Goal: Task Accomplishment & Management: Check status

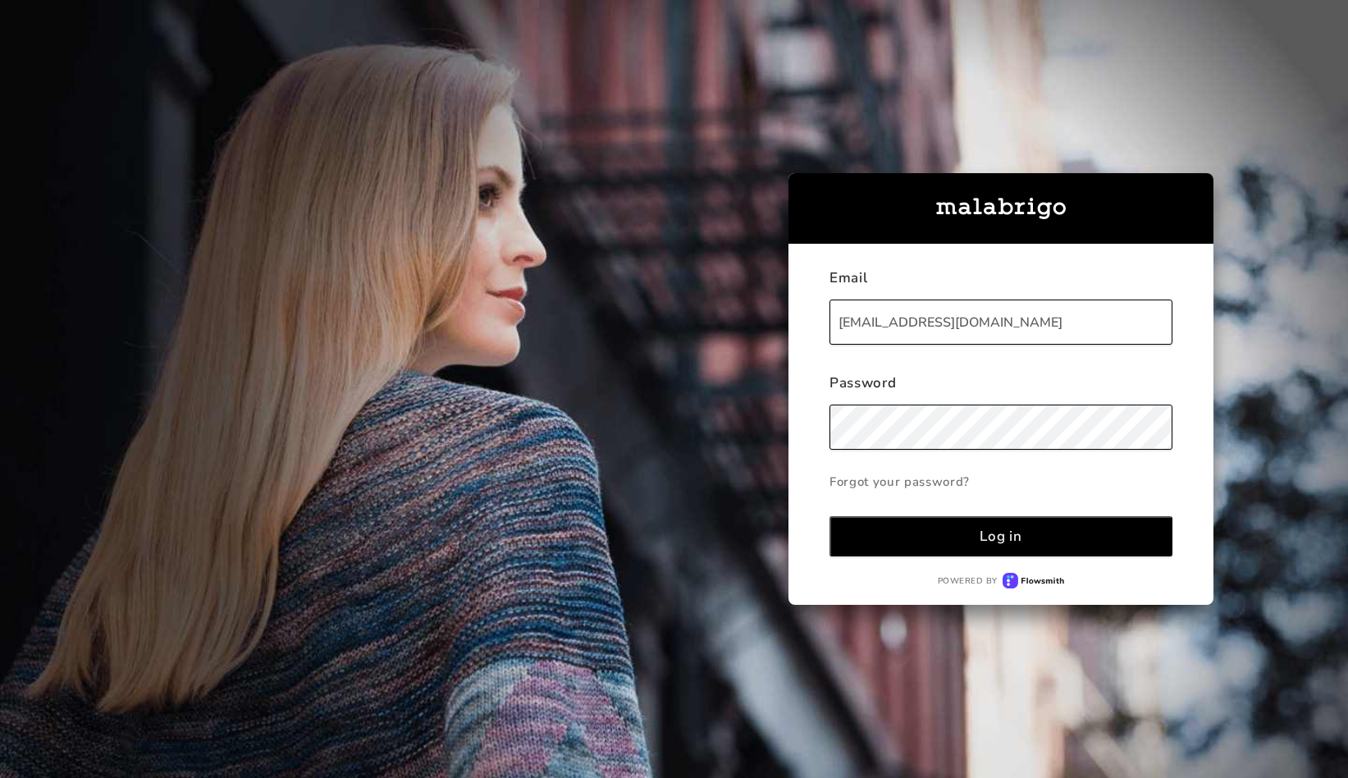
type input "[EMAIL_ADDRESS][DOMAIN_NAME]"
click at [829, 516] on button "Log in" at bounding box center [1000, 536] width 343 height 40
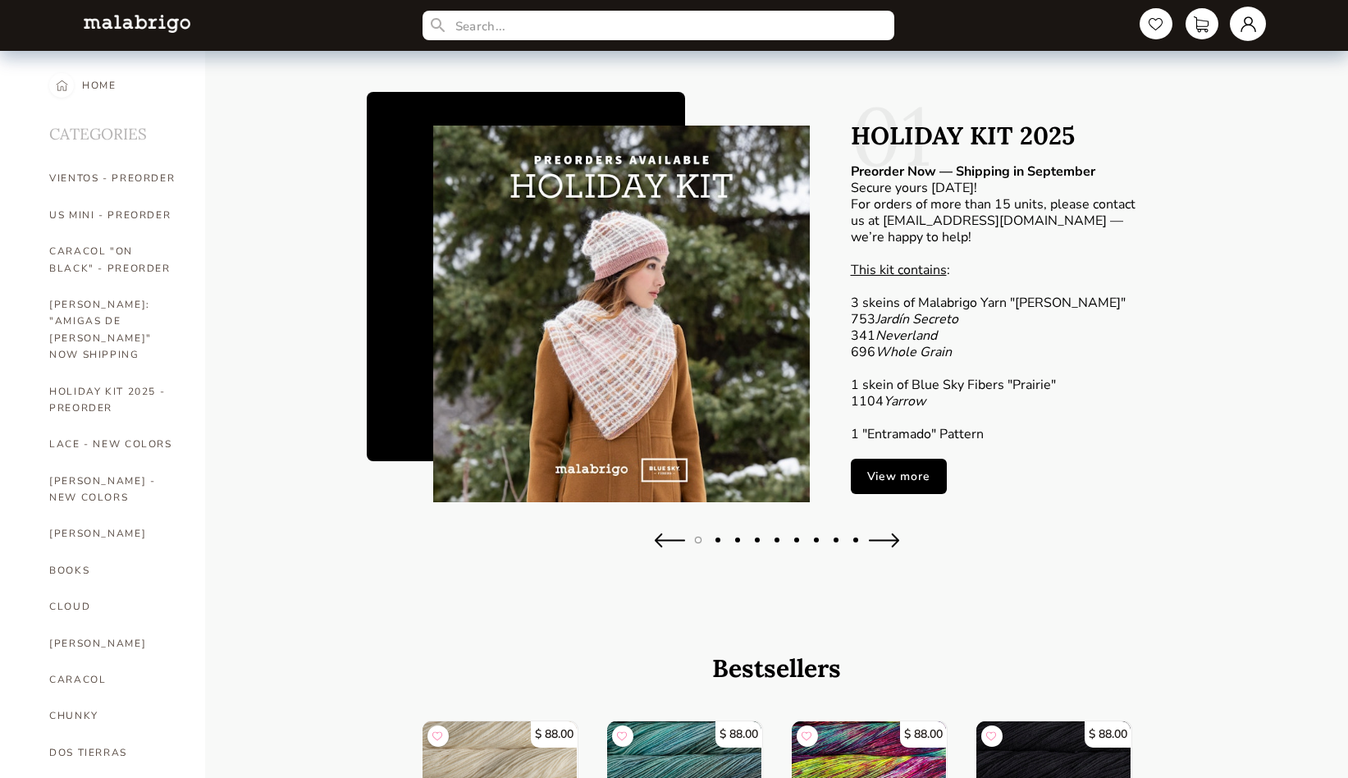
click at [1245, 21] on link at bounding box center [1248, 24] width 36 height 34
click at [1138, 167] on div "Orders" at bounding box center [1181, 163] width 148 height 44
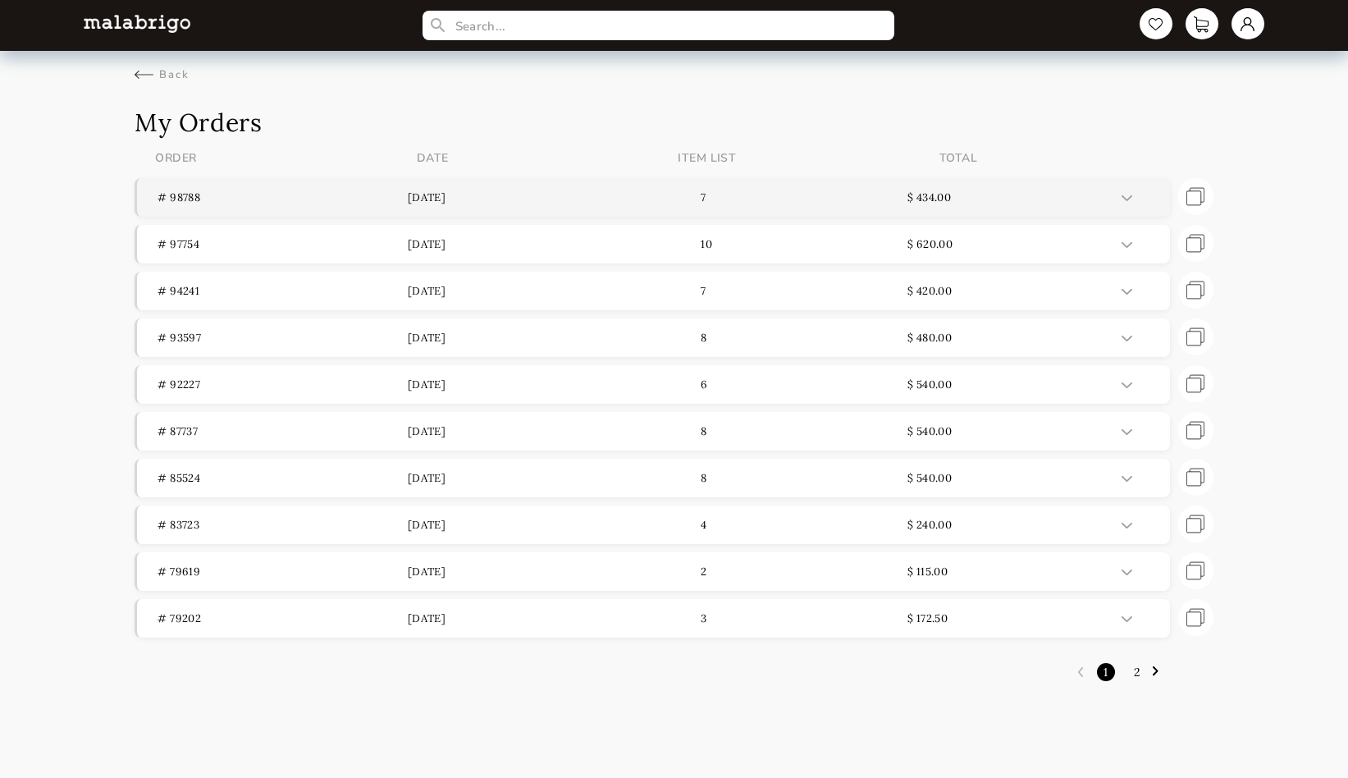
click at [563, 199] on p "[DATE]" at bounding box center [533, 197] width 250 height 14
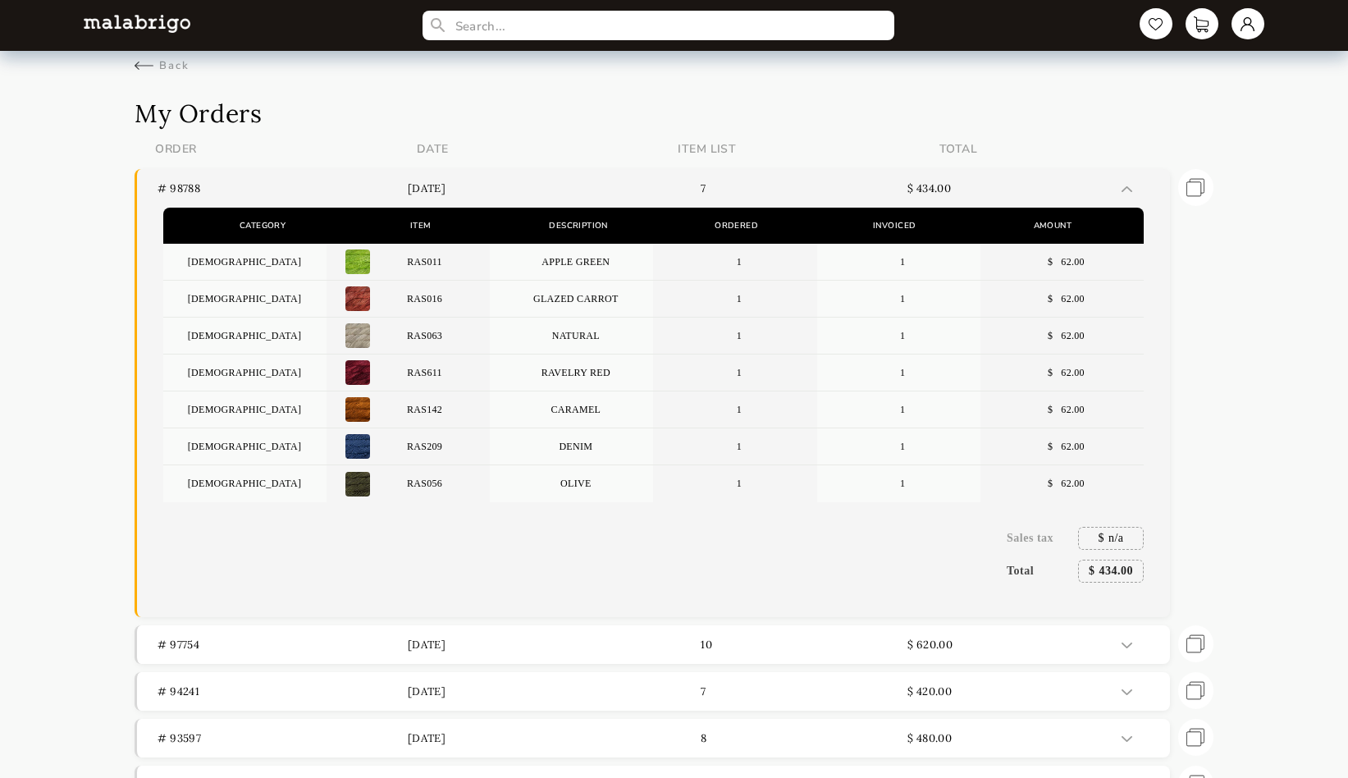
scroll to position [326, 0]
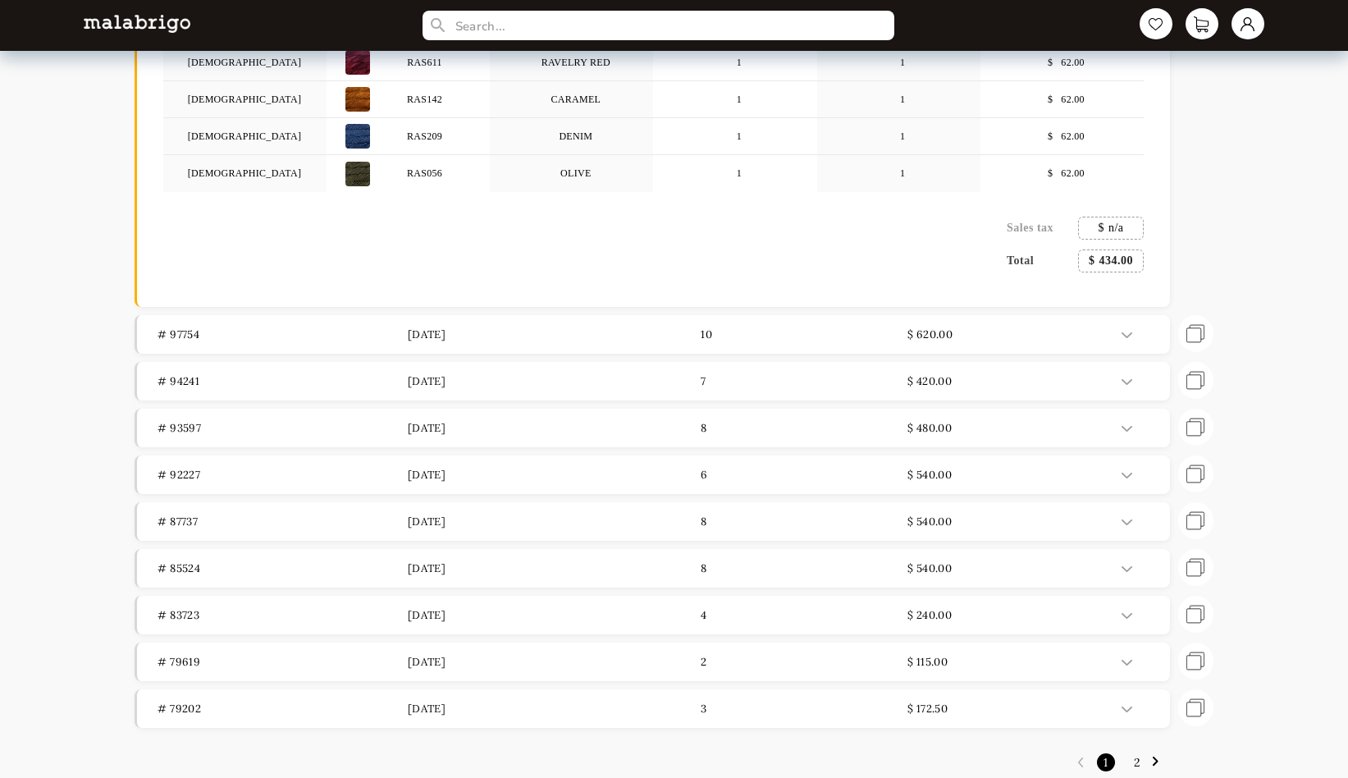
click at [1141, 762] on link "2" at bounding box center [1137, 762] width 23 height 31
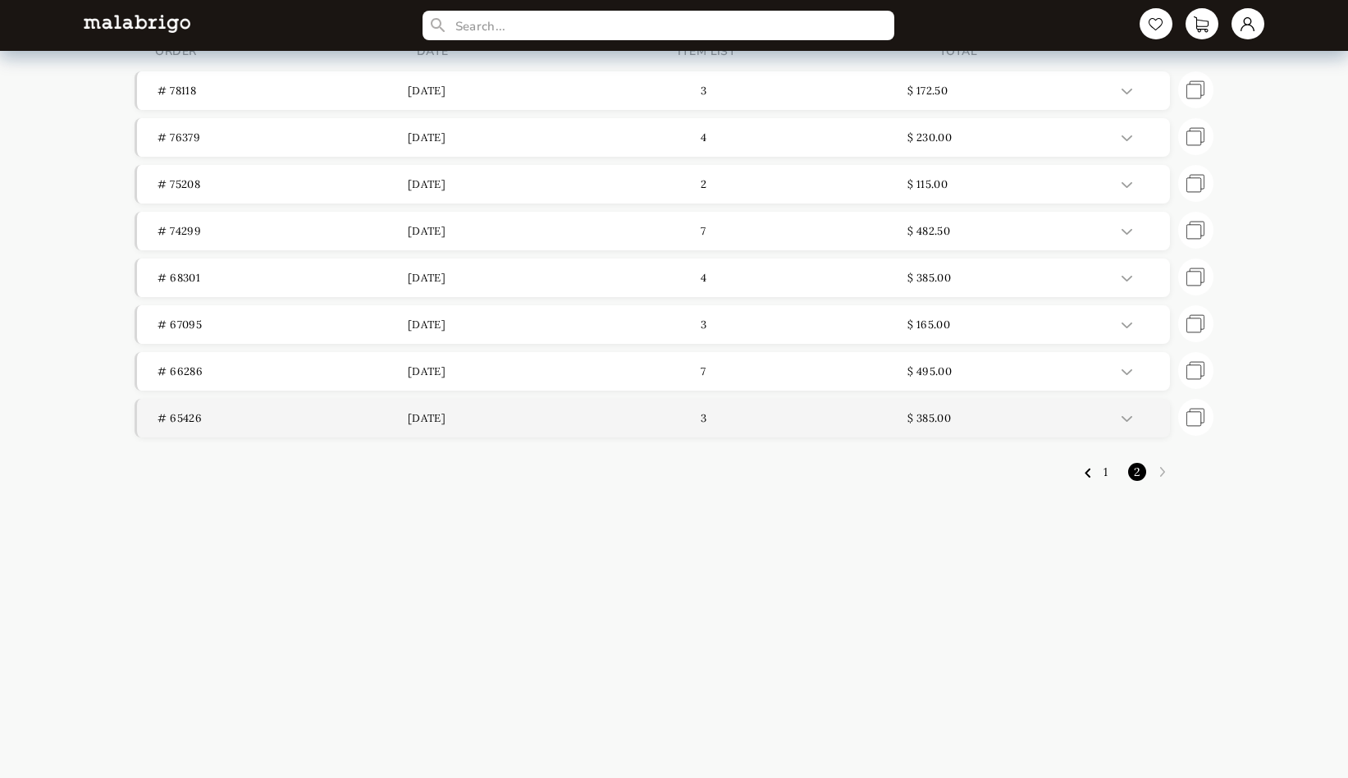
click at [1123, 422] on img at bounding box center [1126, 419] width 11 height 6
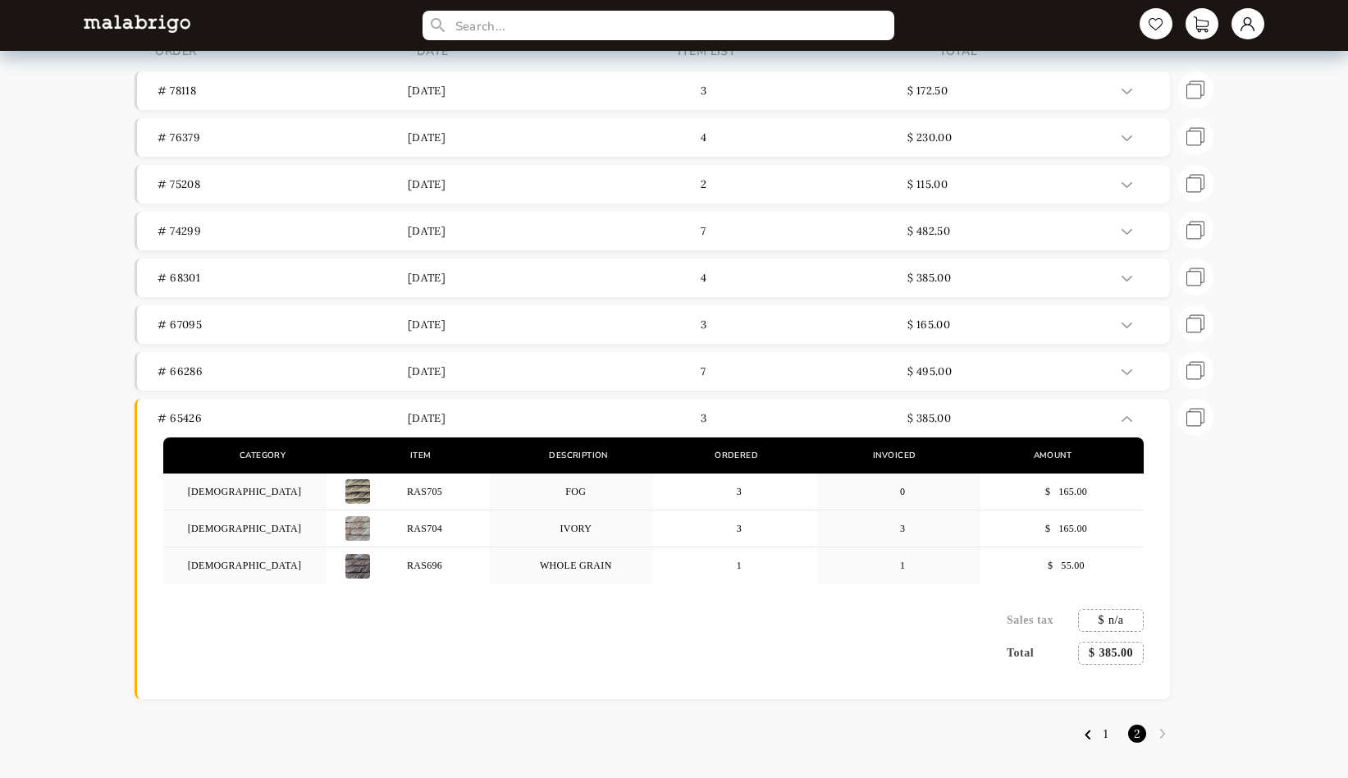
click at [1108, 744] on link "1" at bounding box center [1105, 733] width 21 height 31
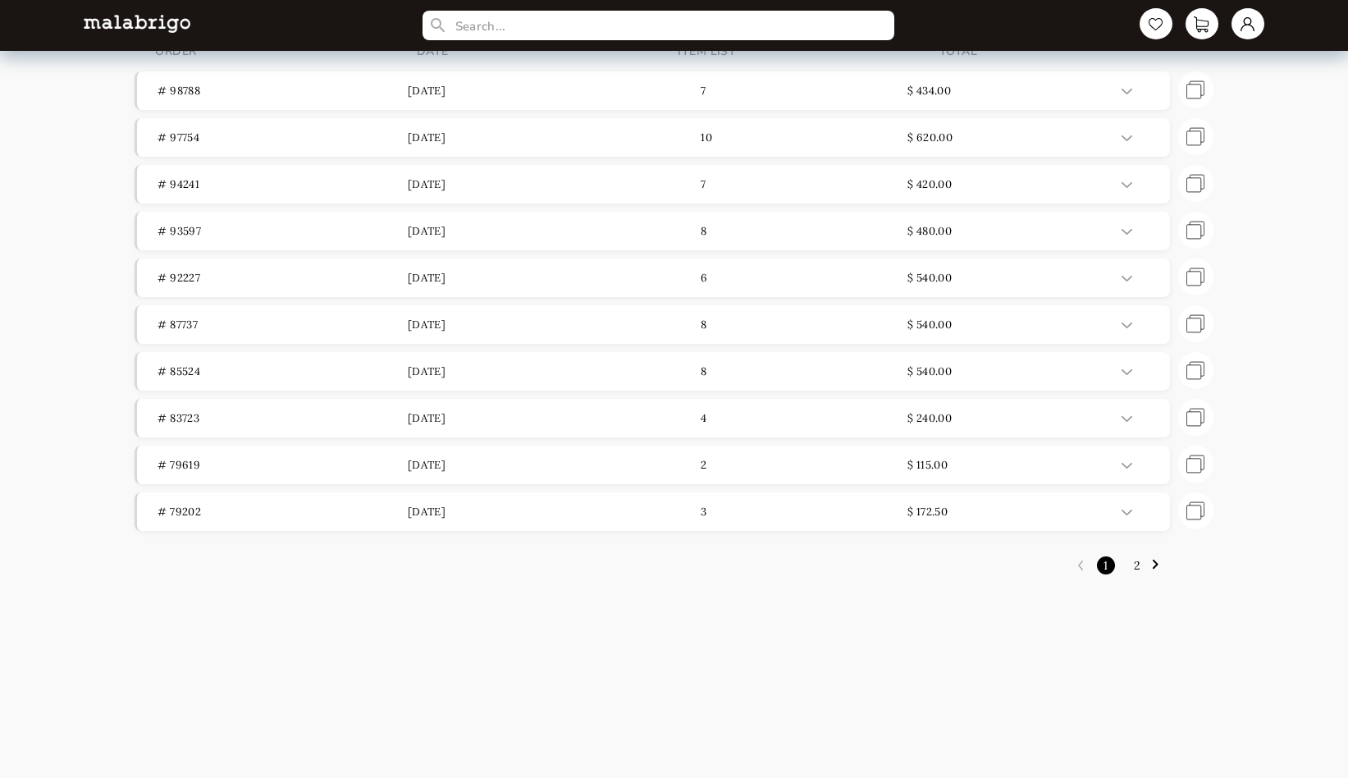
scroll to position [0, 0]
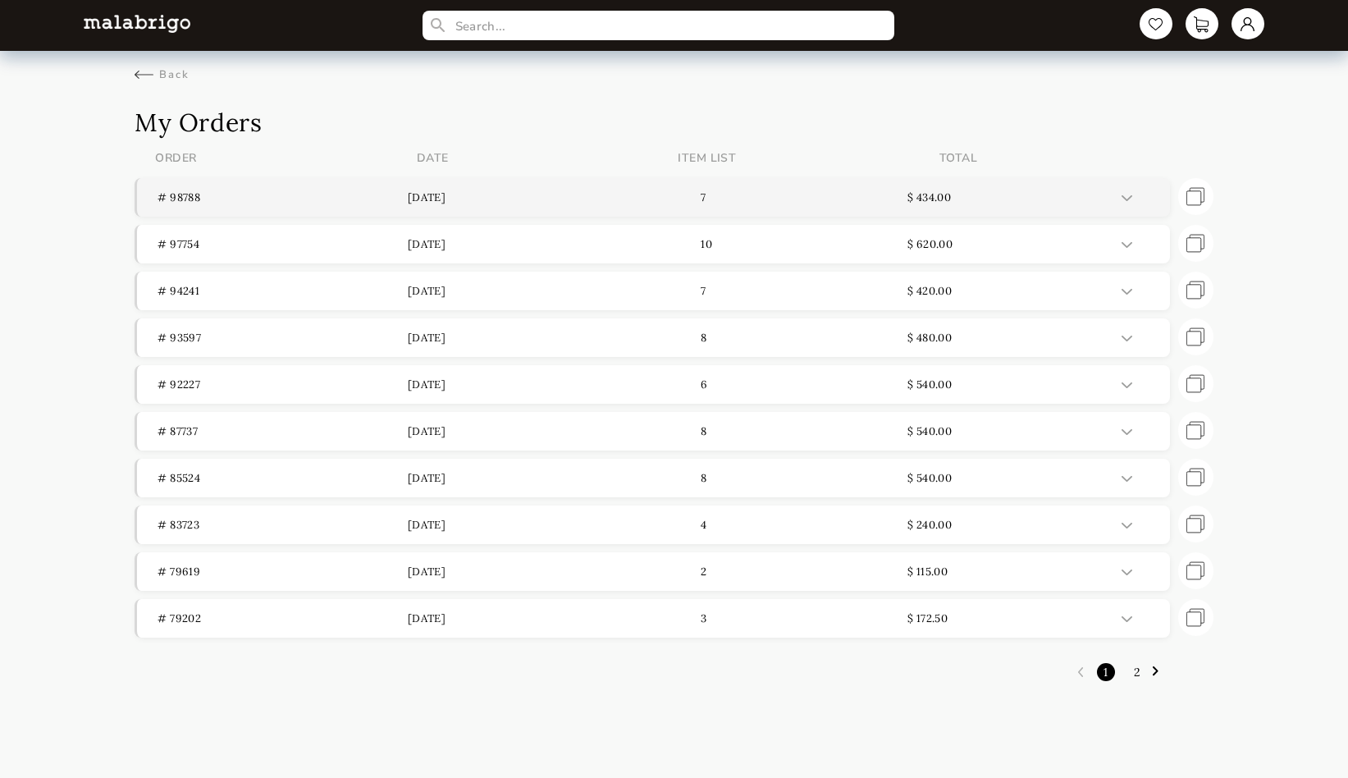
click at [832, 204] on p "7" at bounding box center [782, 197] width 250 height 14
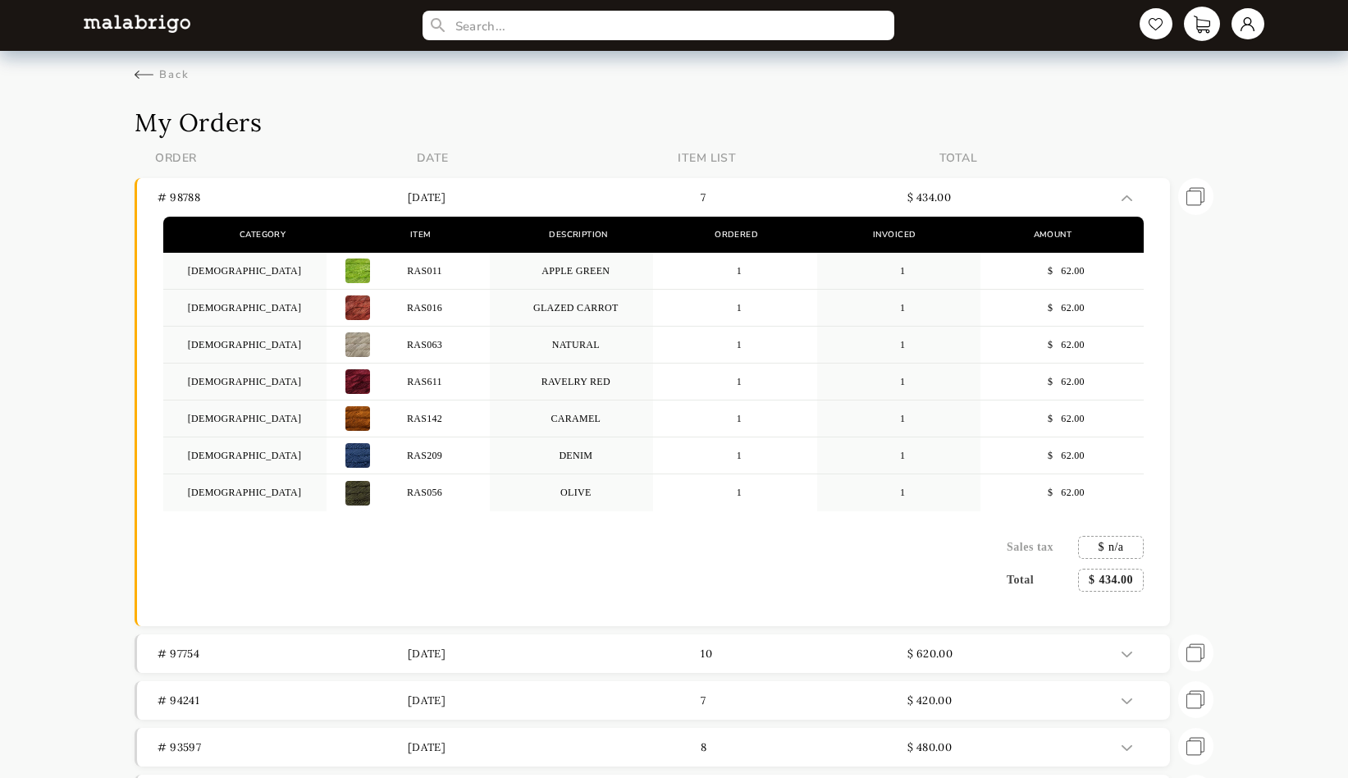
click at [1198, 19] on link at bounding box center [1202, 24] width 36 height 34
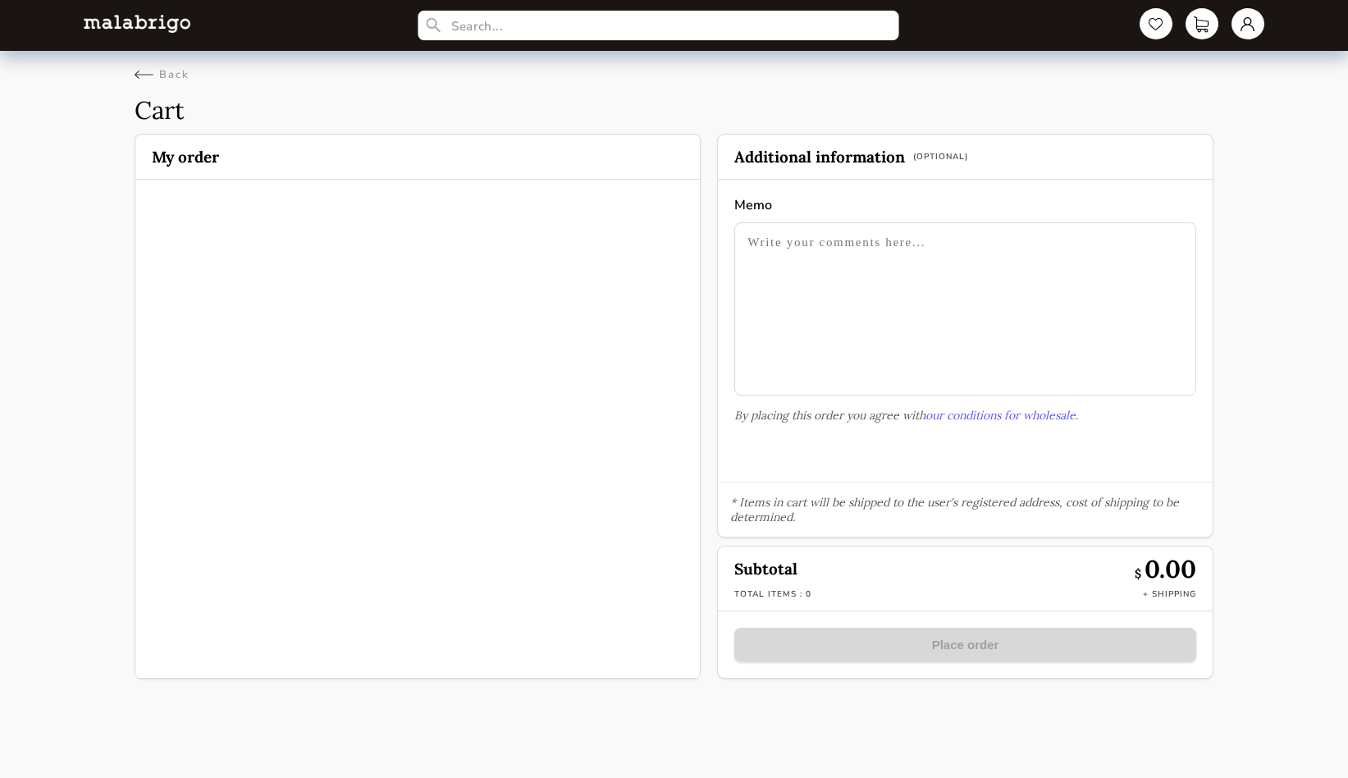
click at [504, 32] on input "text" at bounding box center [659, 26] width 482 height 30
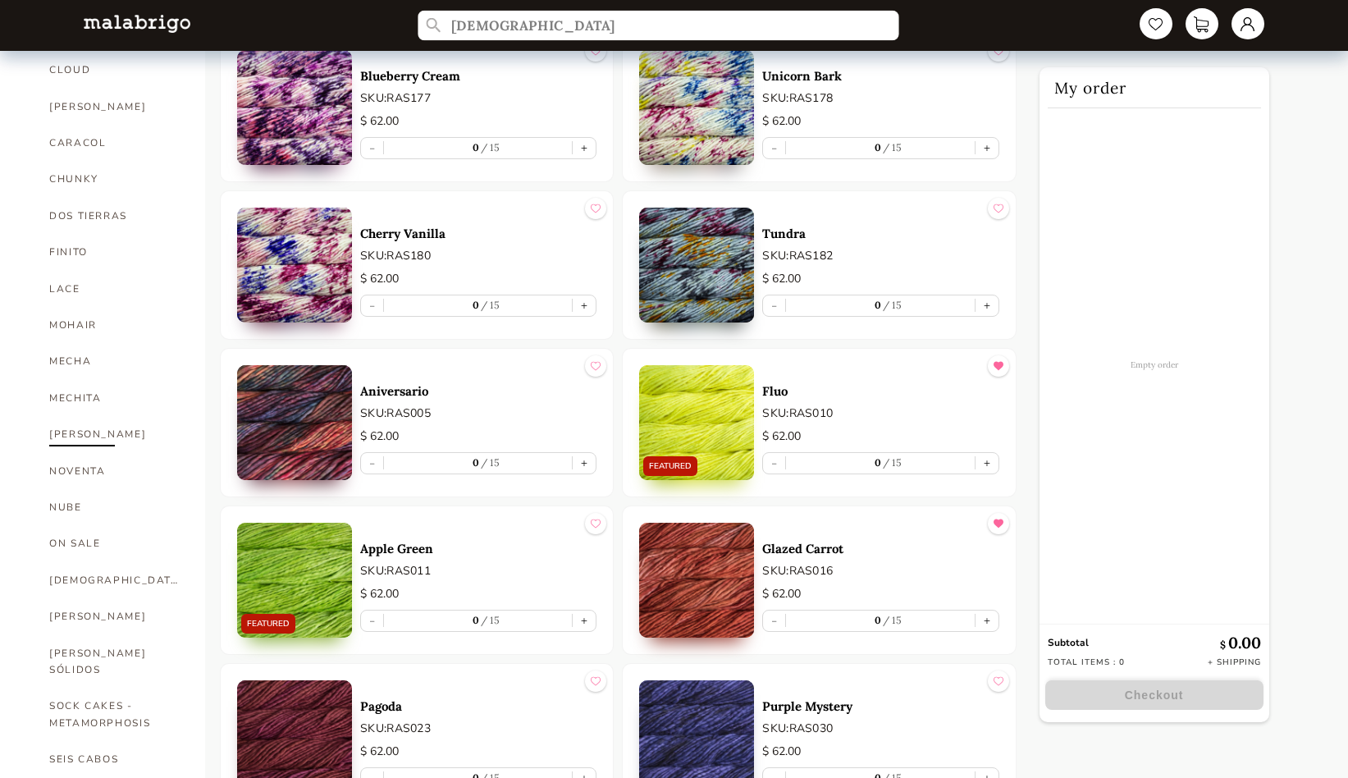
scroll to position [538, 0]
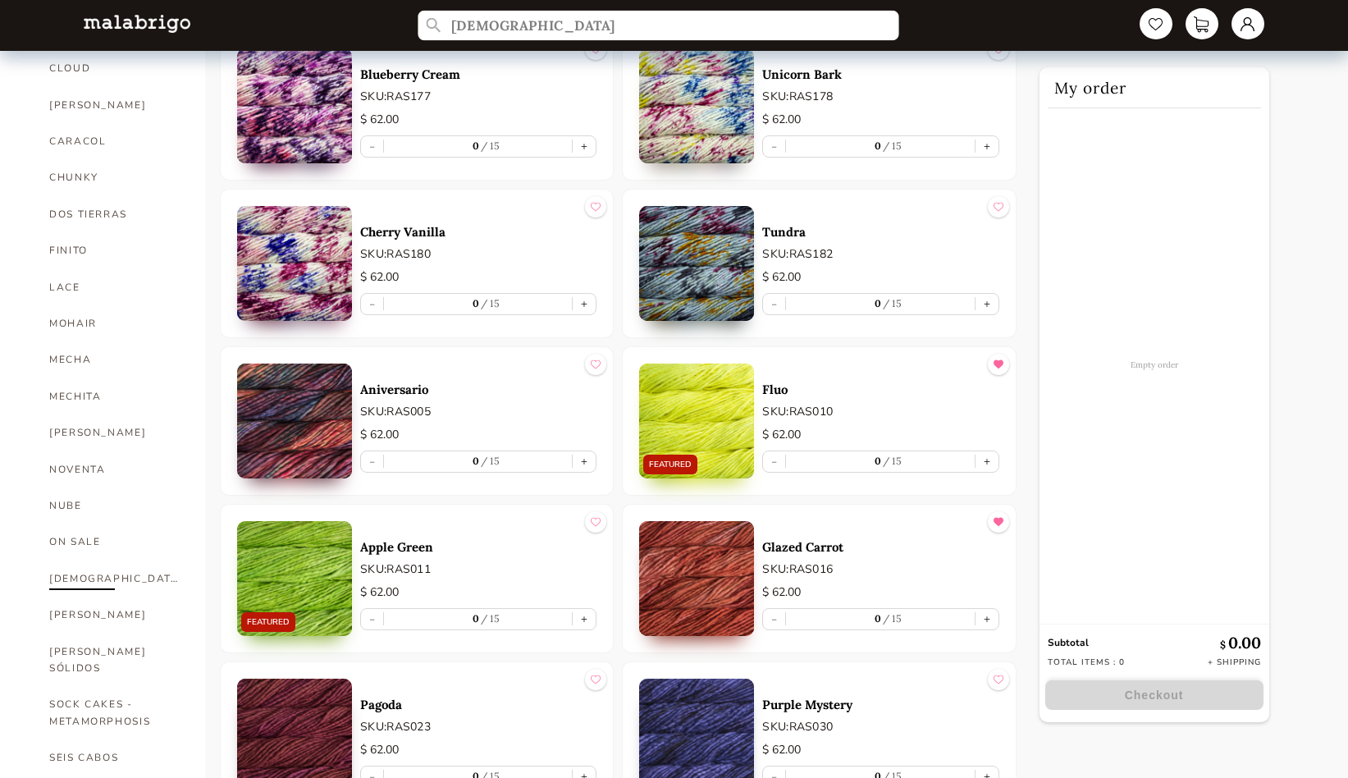
type input "[DEMOGRAPHIC_DATA]"
click at [68, 560] on link "[DEMOGRAPHIC_DATA]" at bounding box center [114, 578] width 131 height 36
select select "INDEX"
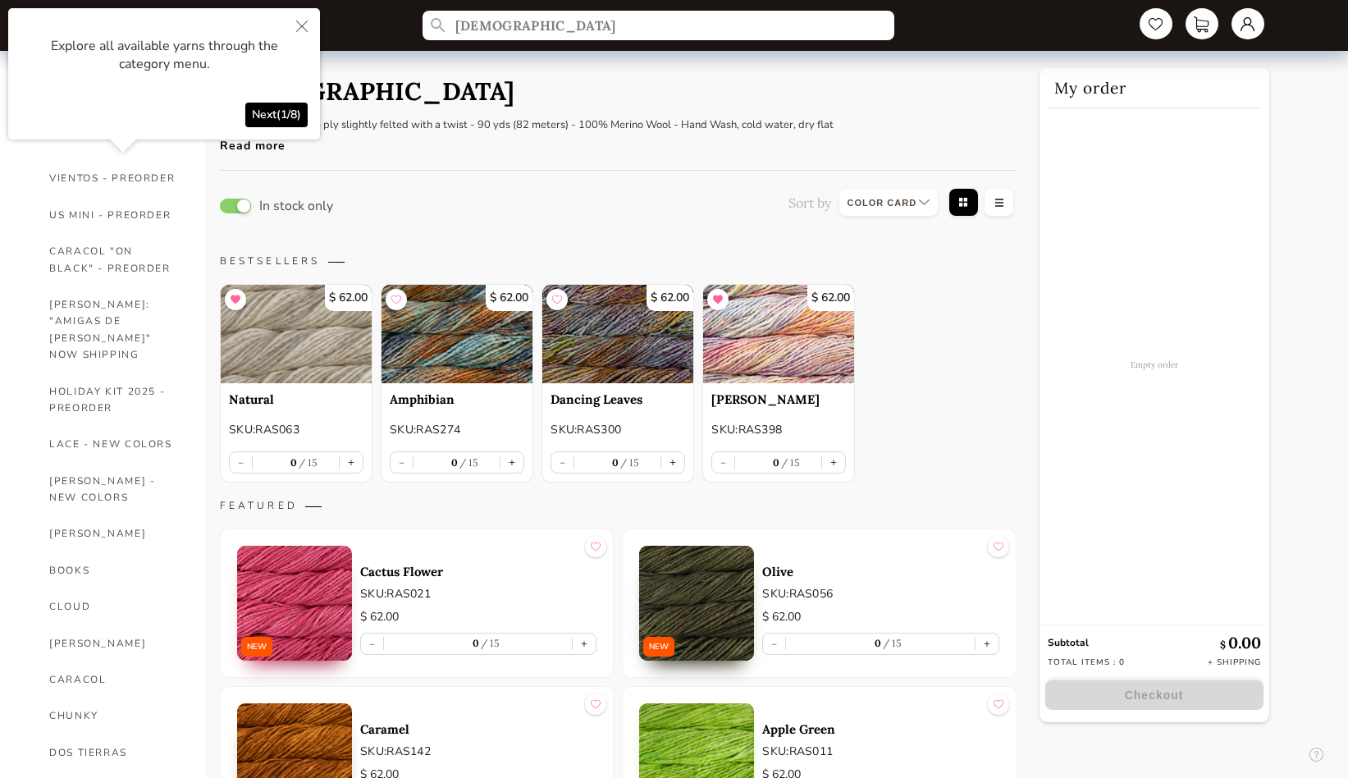
click at [304, 22] on icon "Close" at bounding box center [301, 26] width 11 height 11
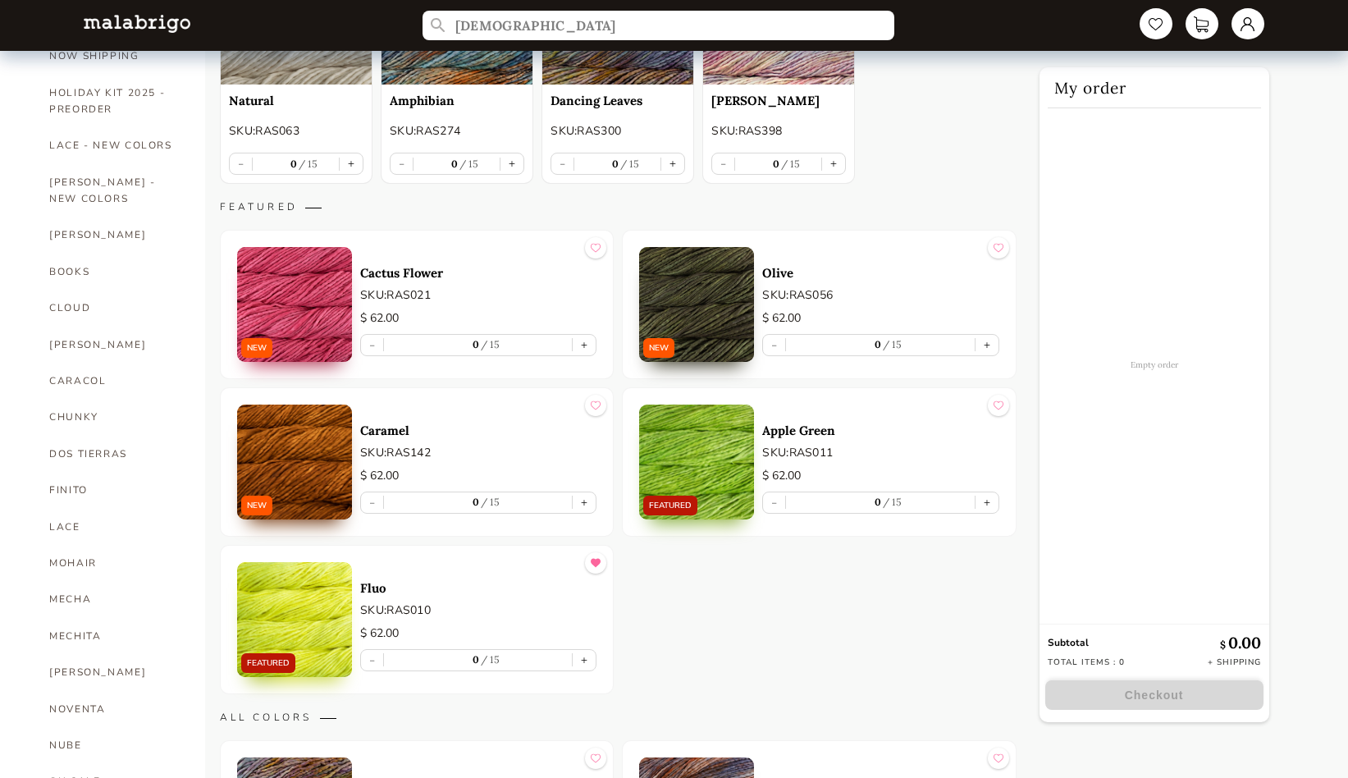
scroll to position [334, 0]
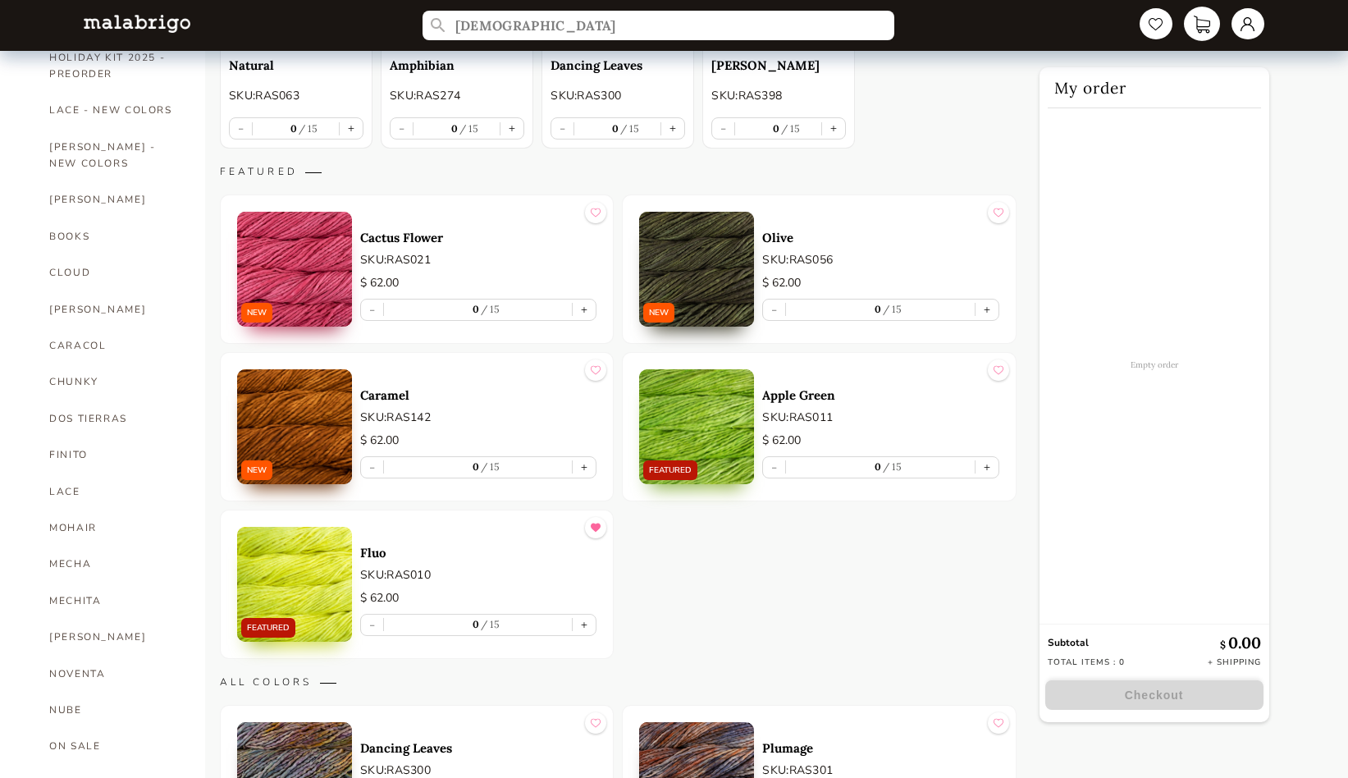
click at [1199, 23] on link at bounding box center [1202, 24] width 36 height 34
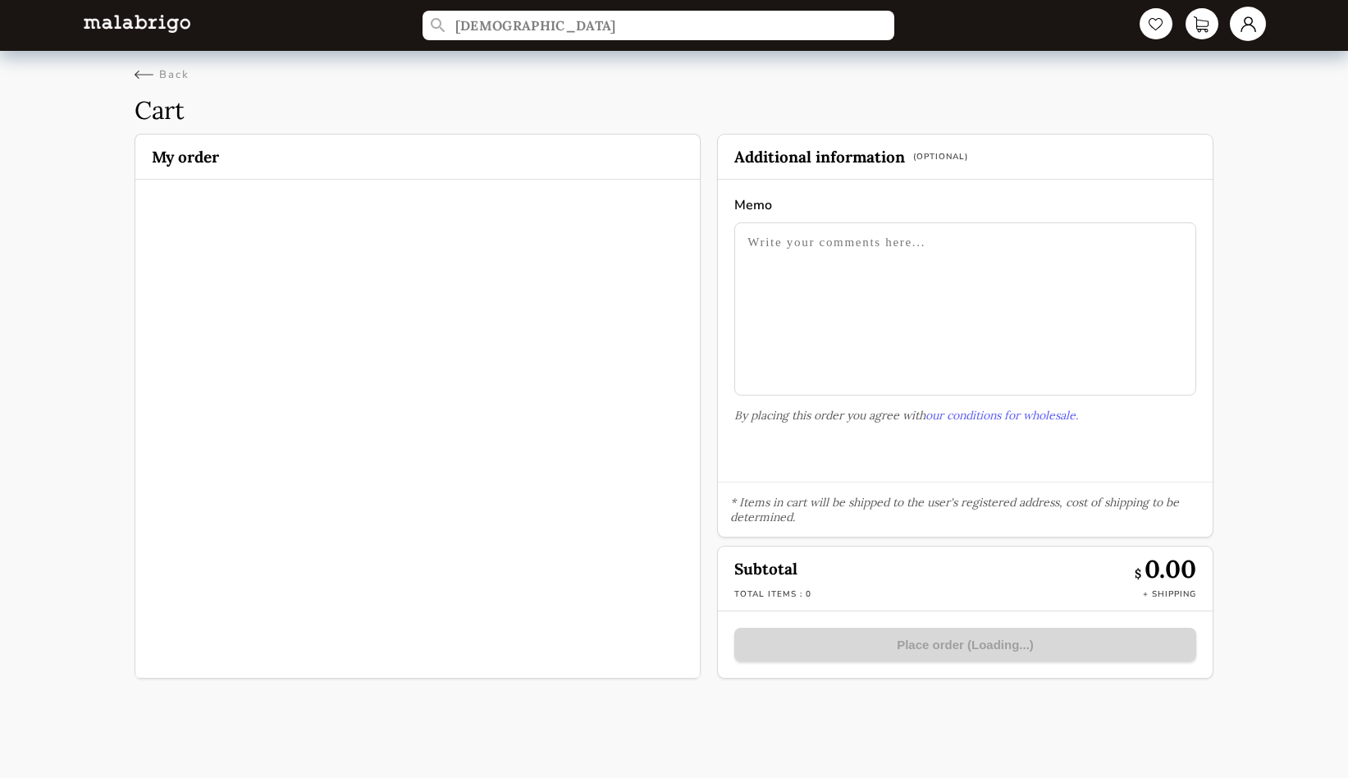
click at [1244, 29] on link at bounding box center [1248, 24] width 36 height 34
click at [1144, 168] on div "Orders" at bounding box center [1181, 163] width 148 height 44
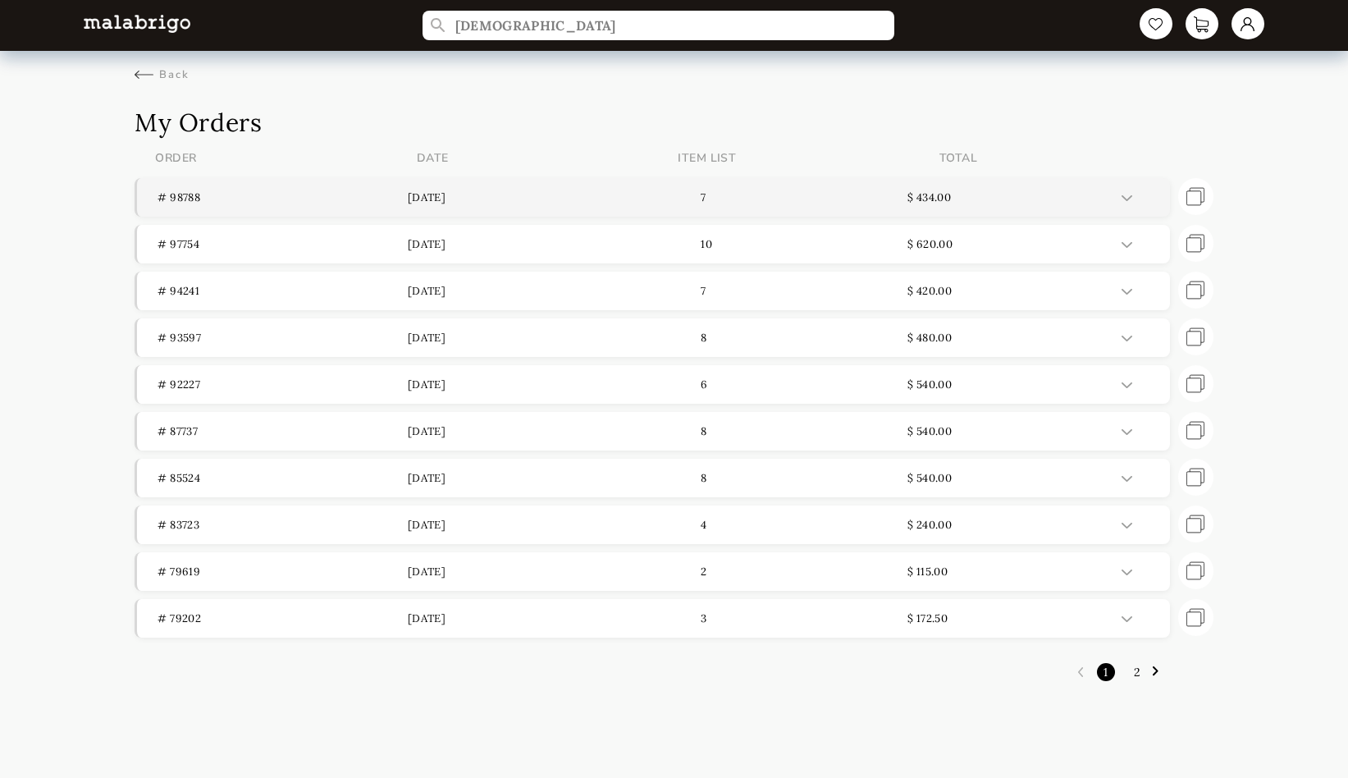
click at [792, 184] on header "# 98788 [DATE] 7 $ 434.00" at bounding box center [653, 197] width 1032 height 39
